Goal: Transaction & Acquisition: Purchase product/service

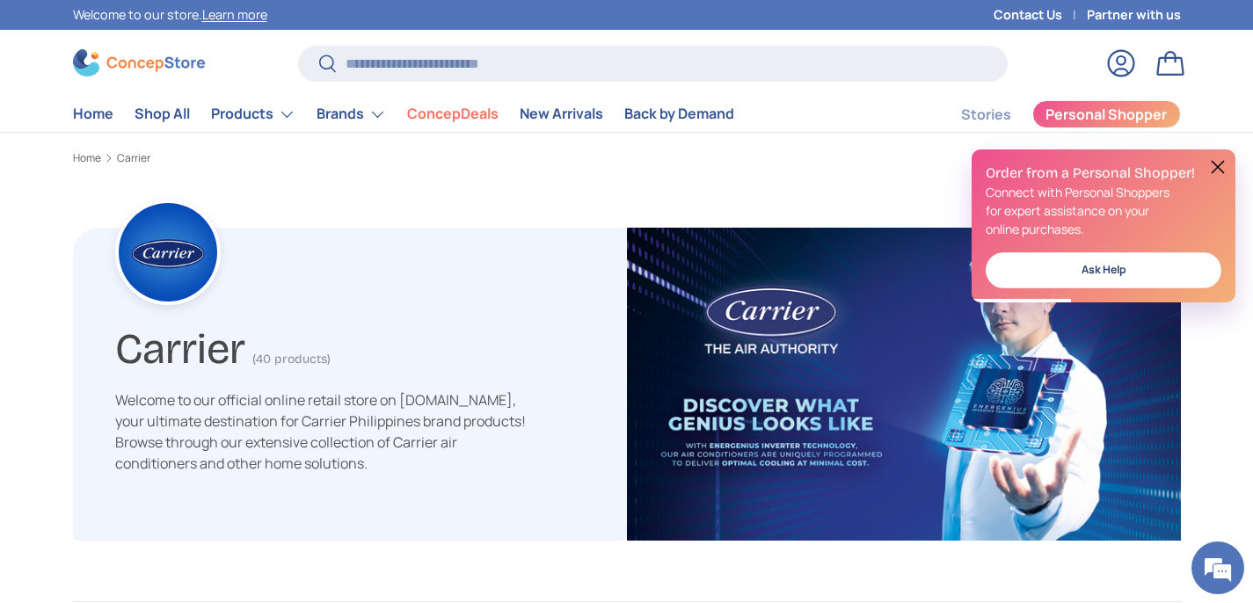
click at [1214, 164] on button at bounding box center [1217, 166] width 21 height 21
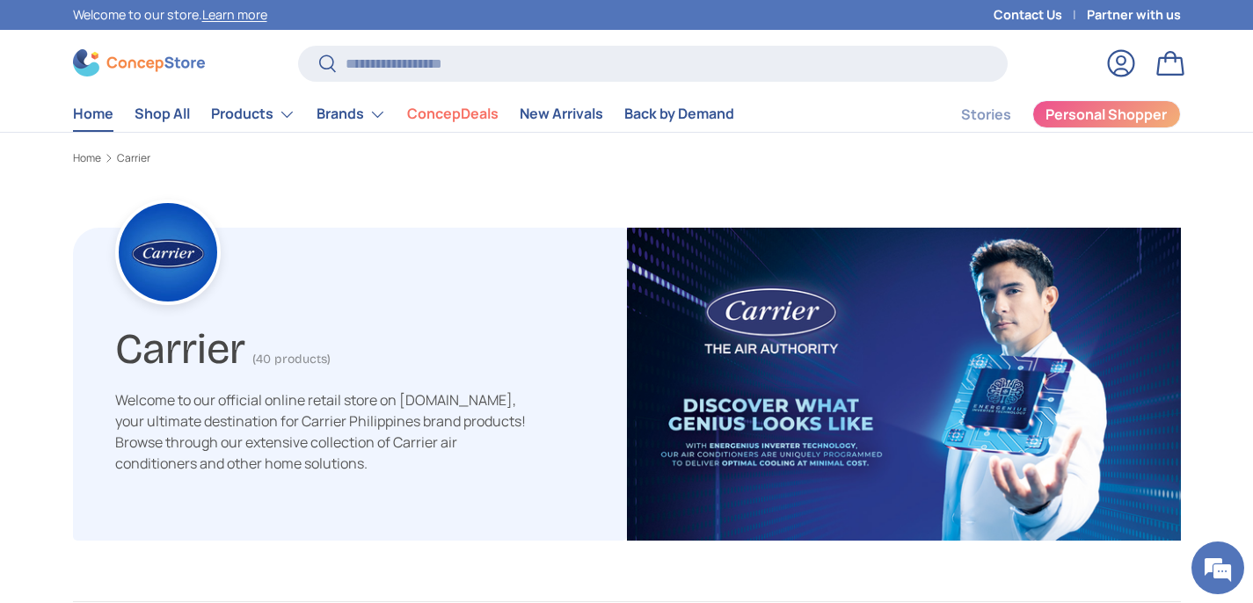
click at [93, 116] on link "Home" at bounding box center [93, 114] width 40 height 34
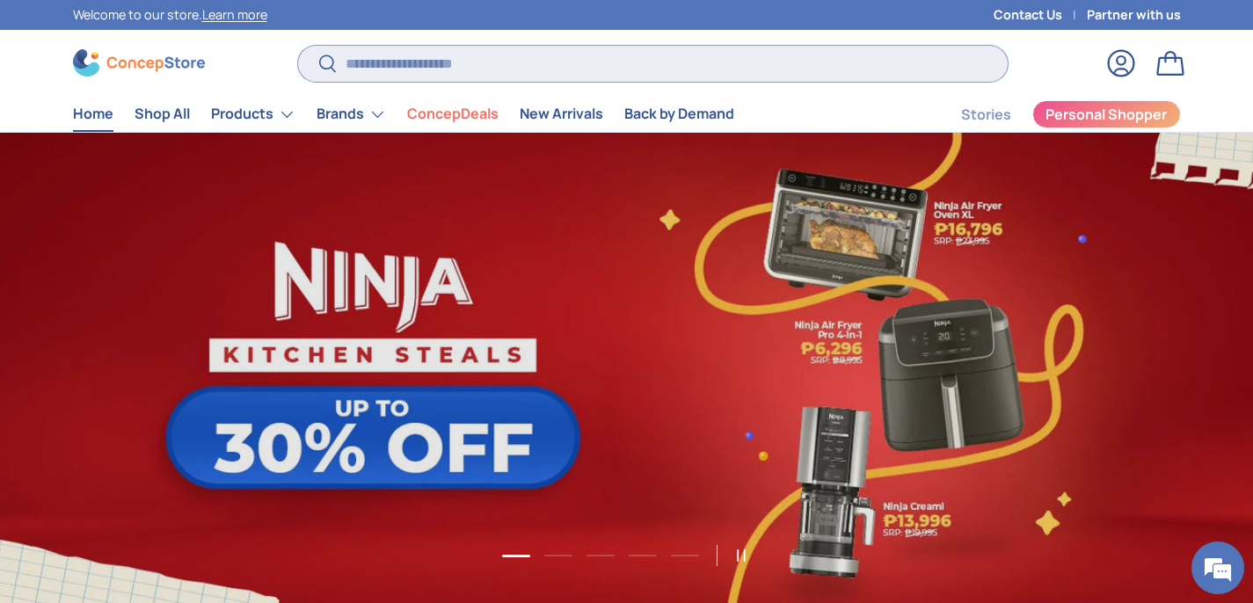
click at [481, 64] on input "Search" at bounding box center [652, 64] width 709 height 36
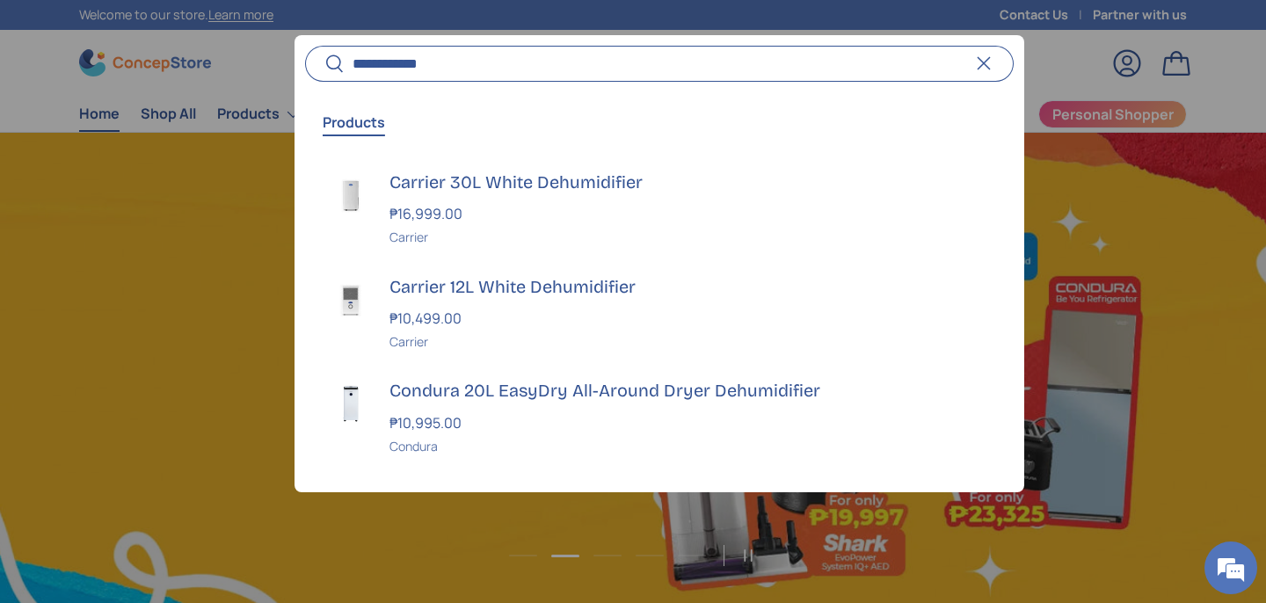
scroll to position [0, 2532]
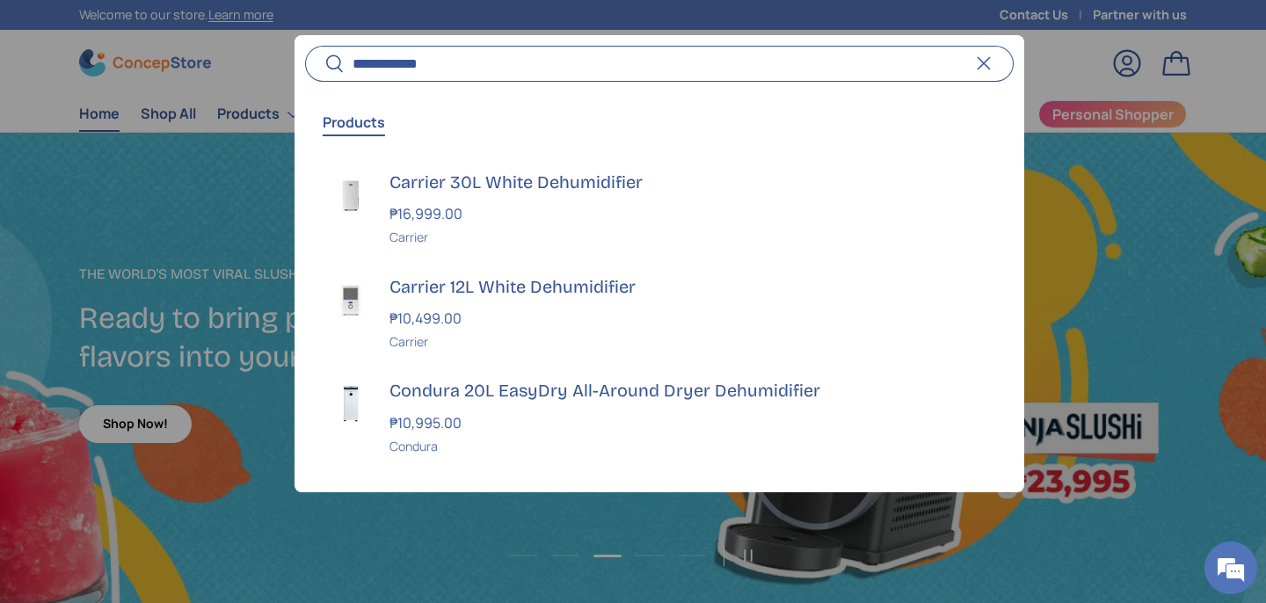
type input "**********"
click at [305, 44] on button "Search" at bounding box center [325, 64] width 40 height 41
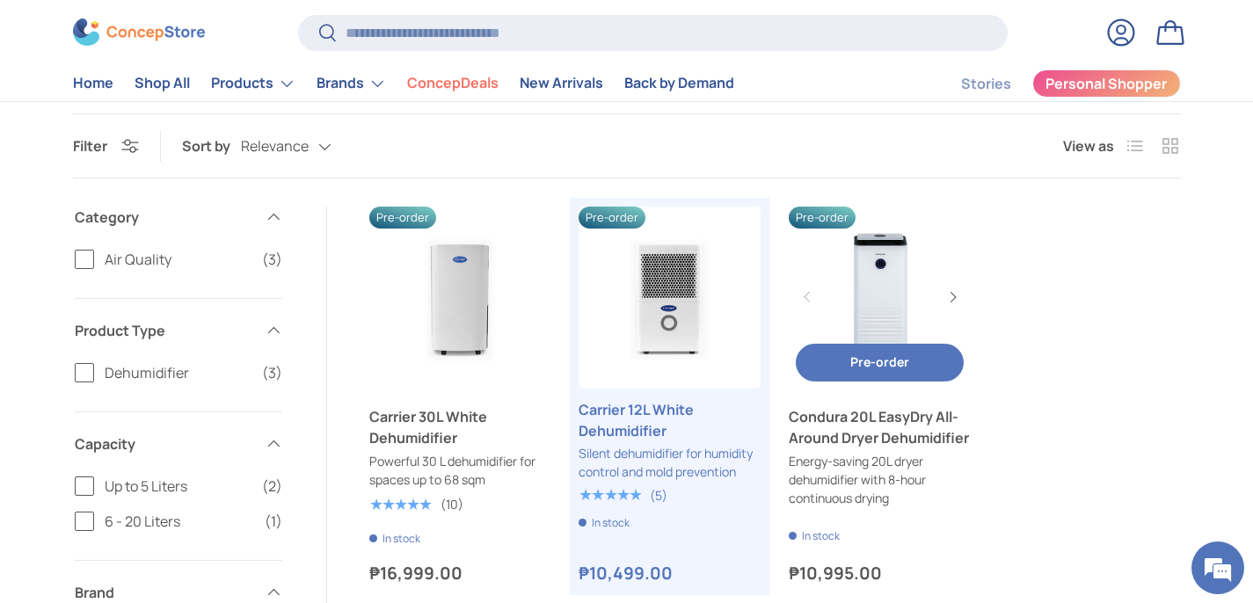
click at [880, 278] on link "Condura 20L EasyDry All-Around Dryer Dehumidifier" at bounding box center [880, 298] width 182 height 182
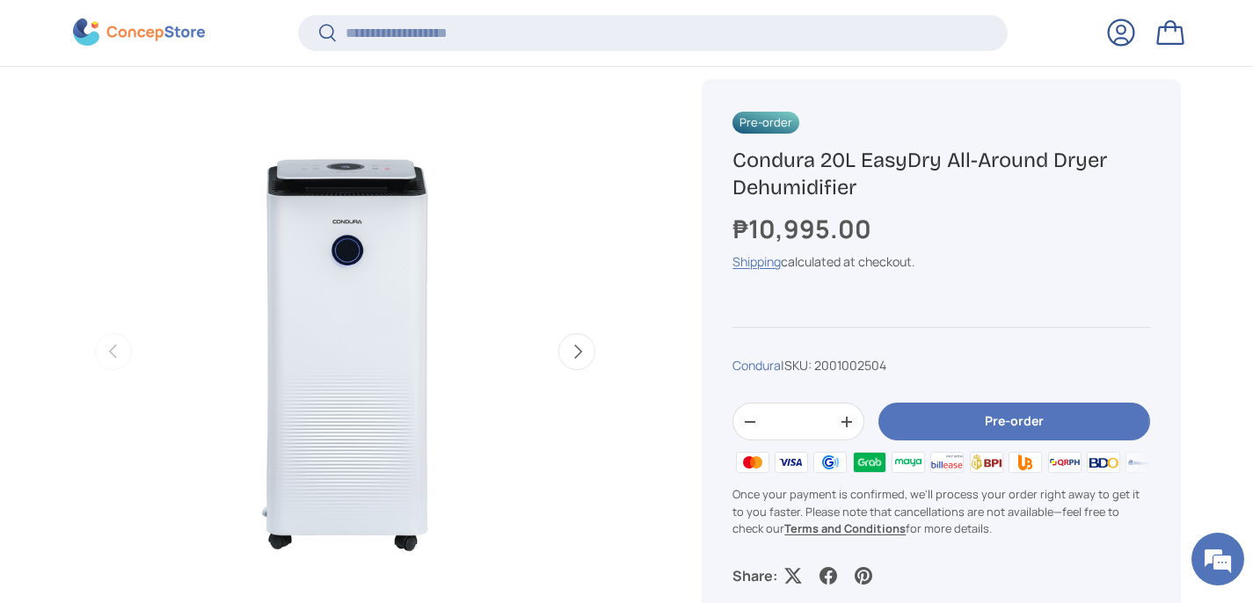
scroll to position [586, 0]
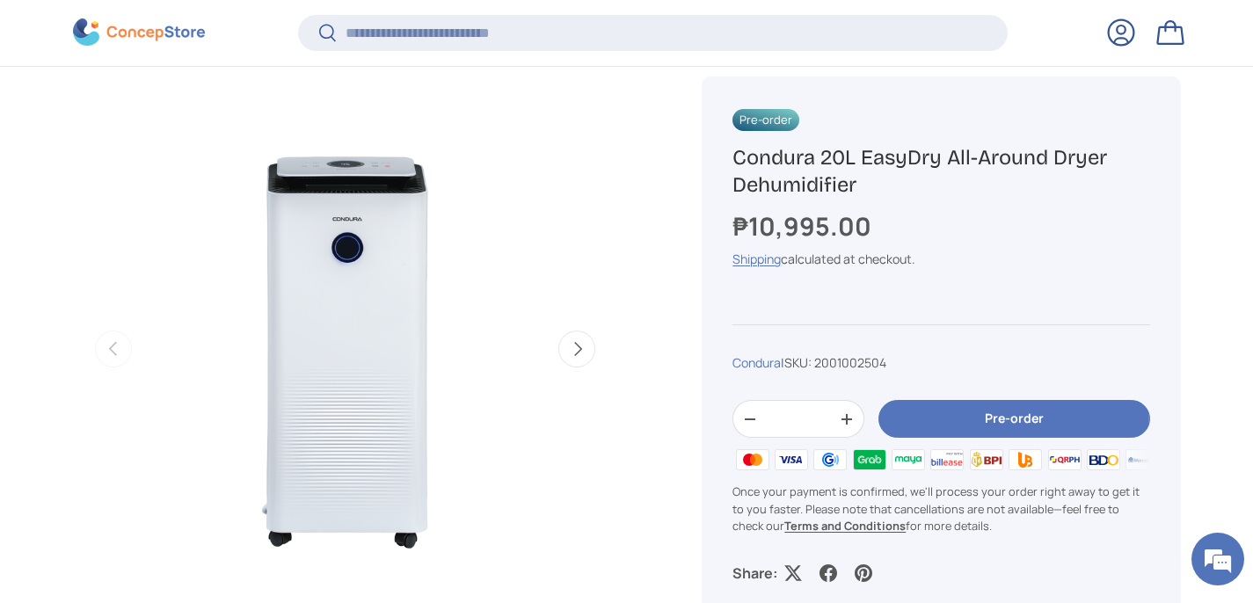
click at [574, 339] on button "Next" at bounding box center [576, 349] width 37 height 37
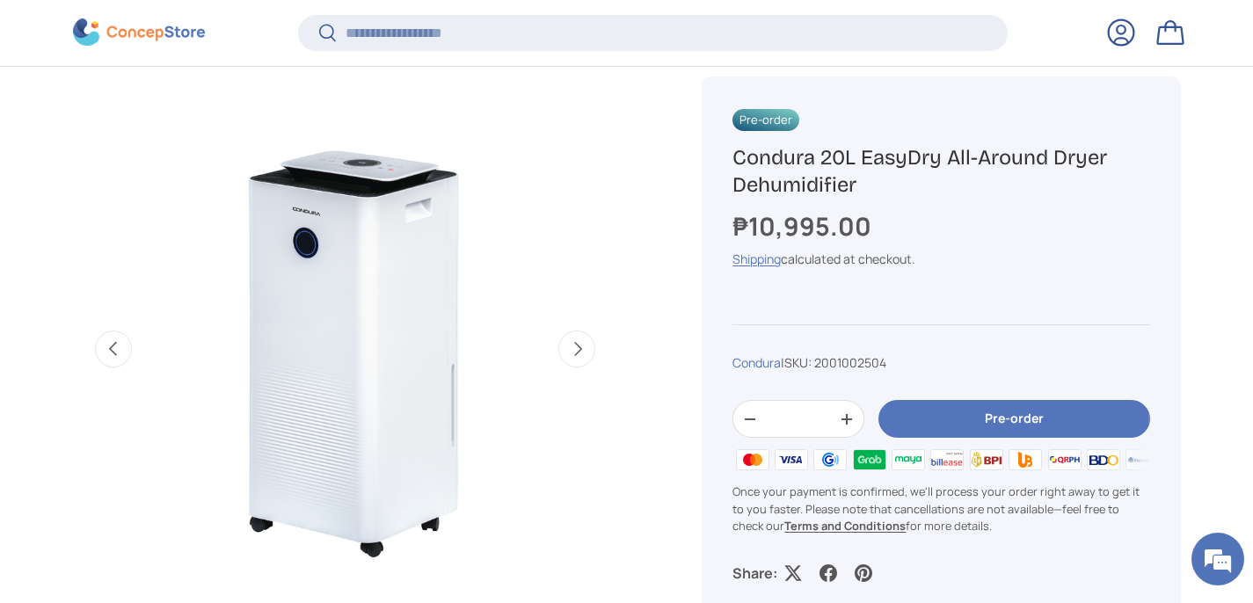
scroll to position [0, 554]
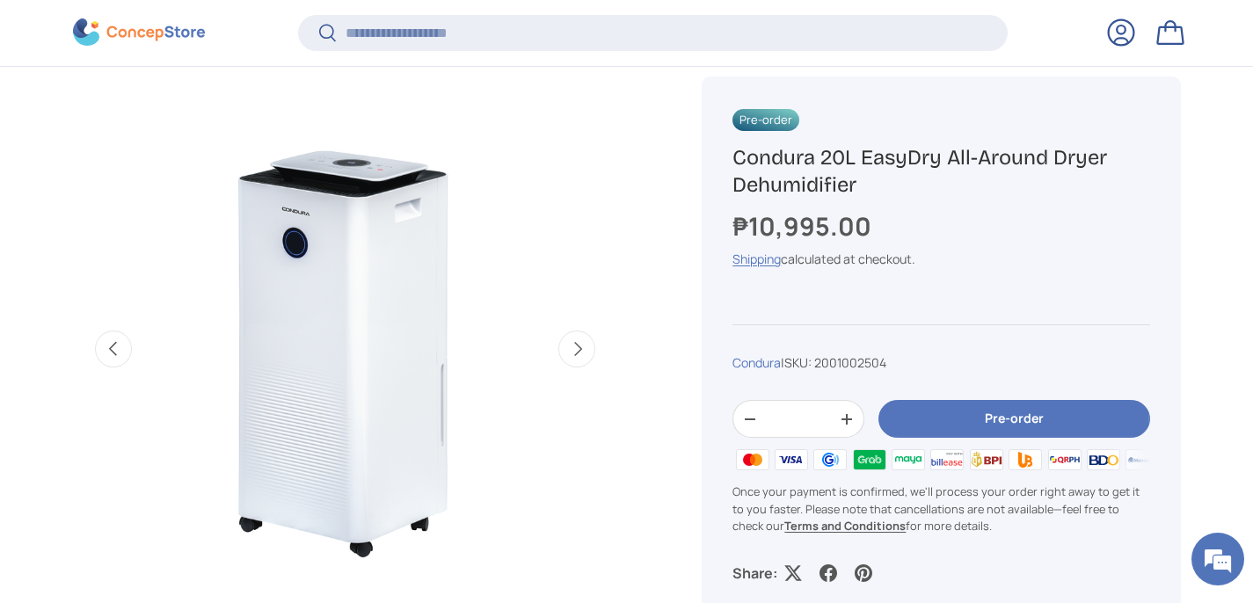
click at [574, 339] on button "Next" at bounding box center [576, 349] width 37 height 37
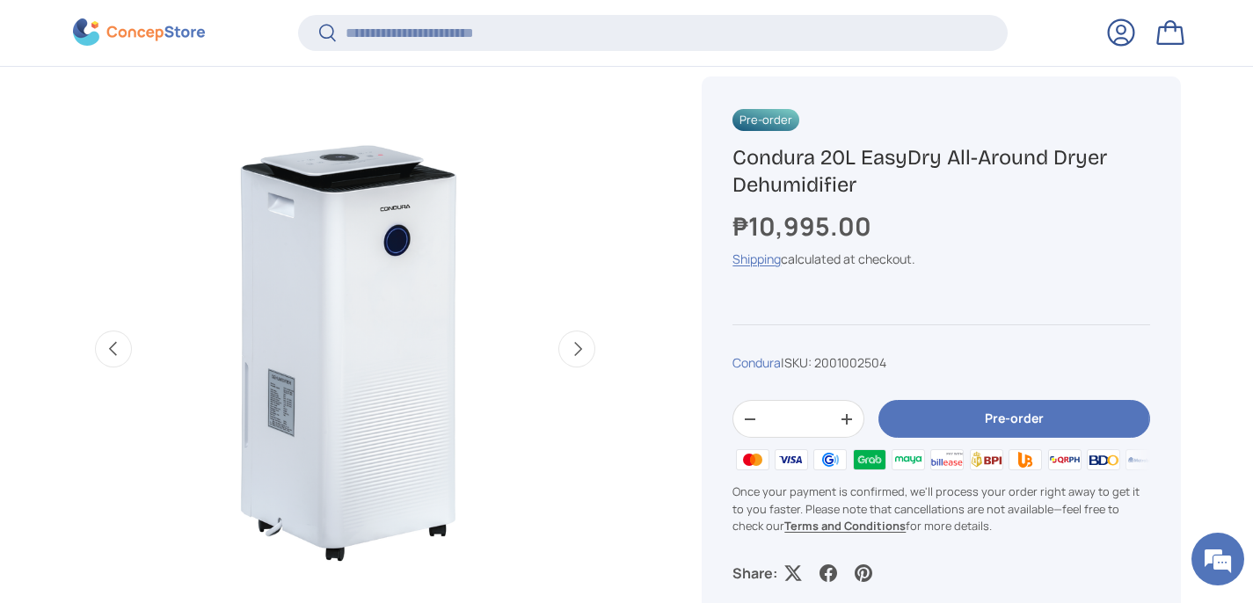
scroll to position [0, 1107]
click at [574, 339] on button "Next" at bounding box center [576, 349] width 37 height 37
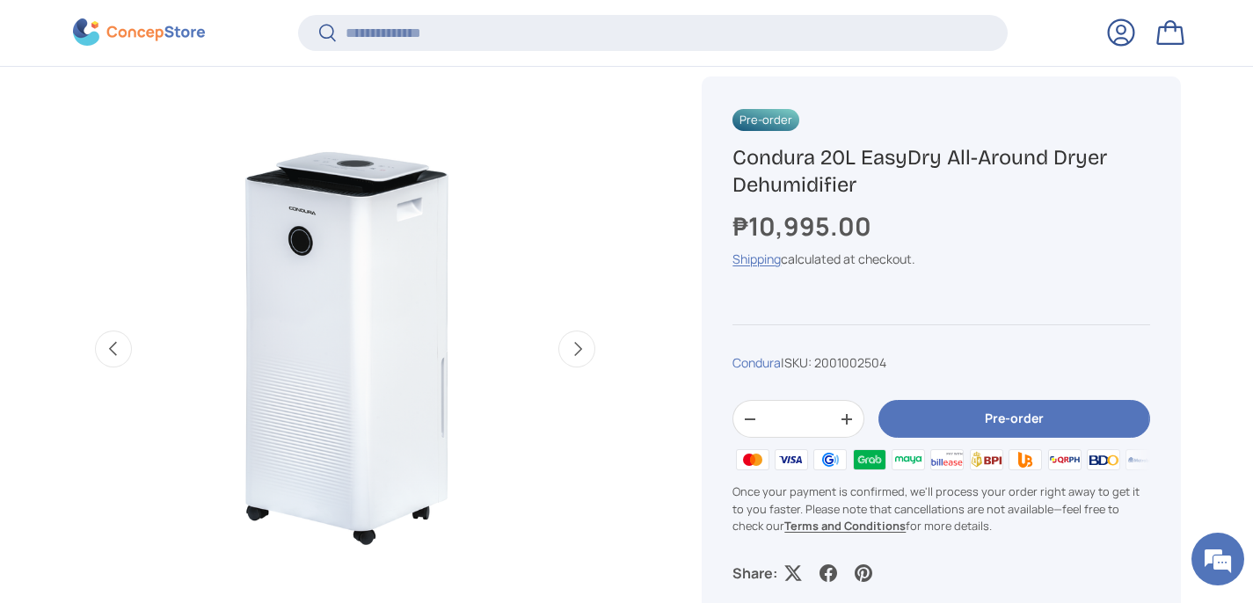
click at [574, 339] on button "Next" at bounding box center [576, 349] width 37 height 37
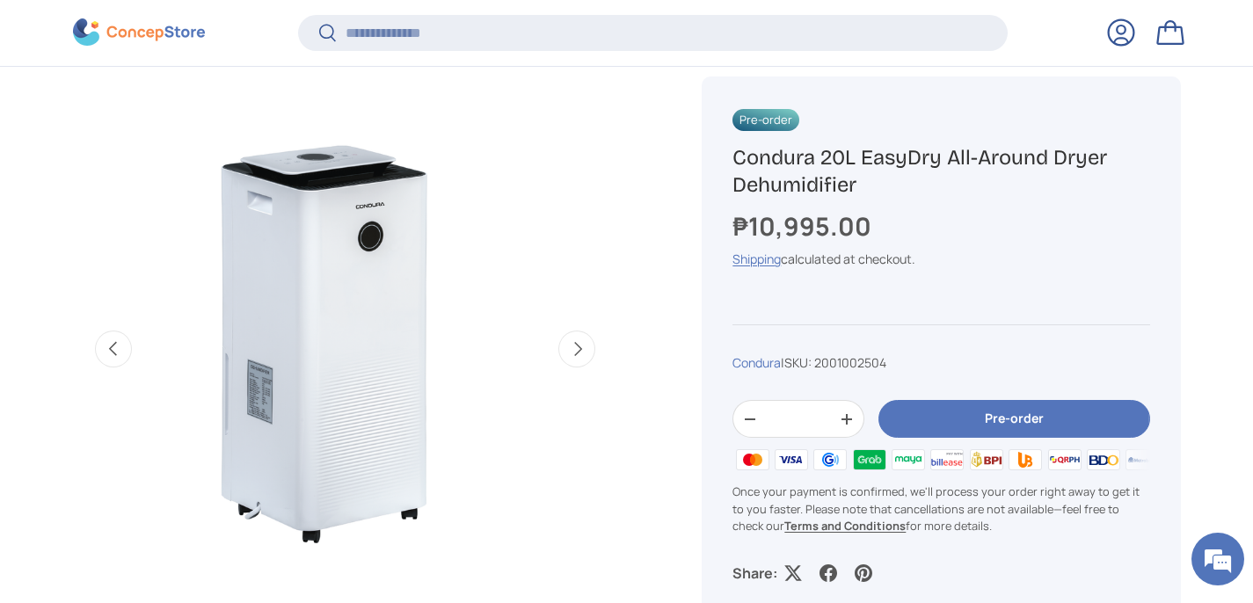
click at [574, 339] on button "Next" at bounding box center [576, 349] width 37 height 37
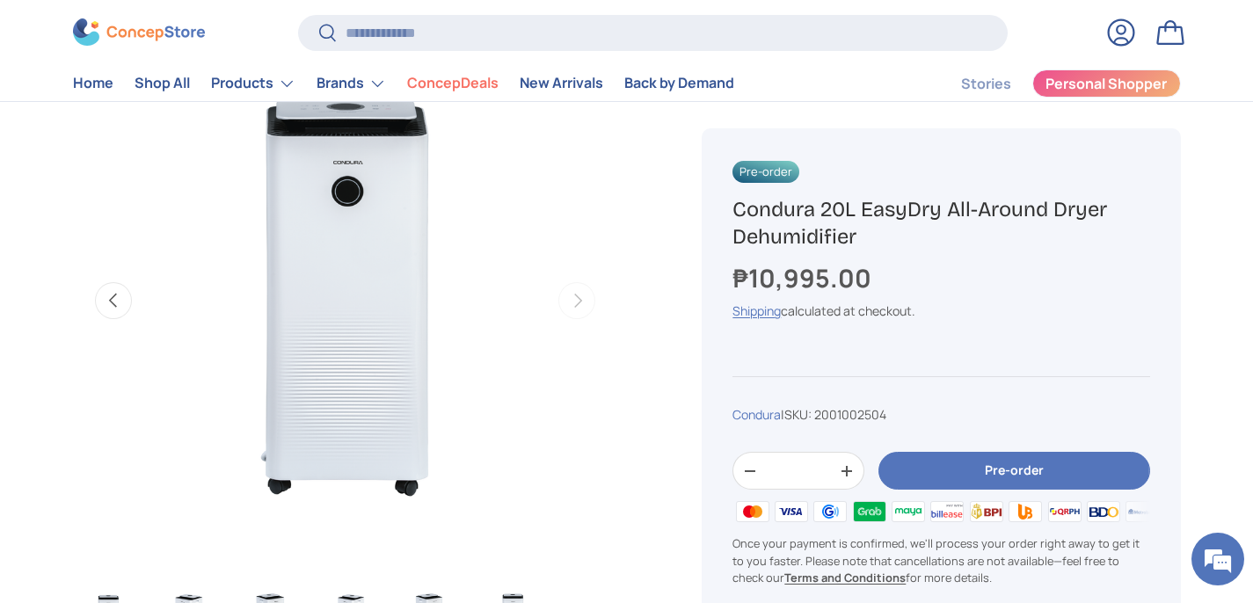
scroll to position [632, 0]
